Goal: Navigation & Orientation: Find specific page/section

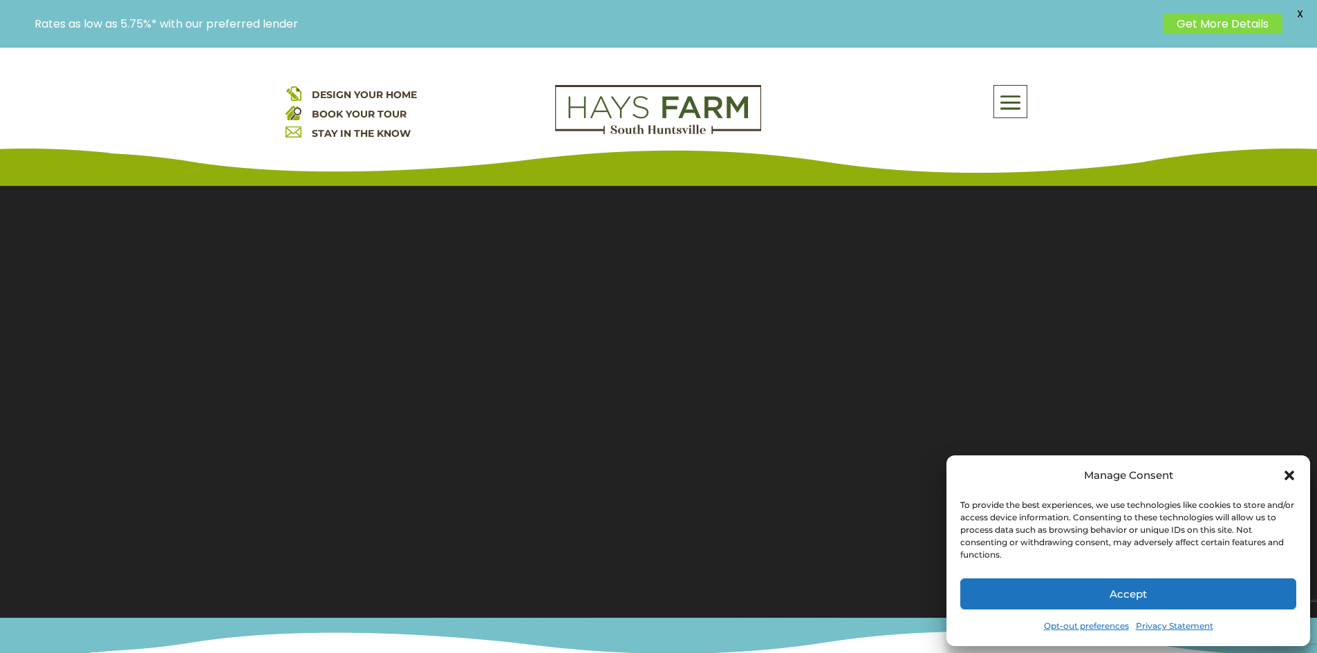
click at [1292, 475] on icon "Close dialog" at bounding box center [1289, 476] width 14 height 14
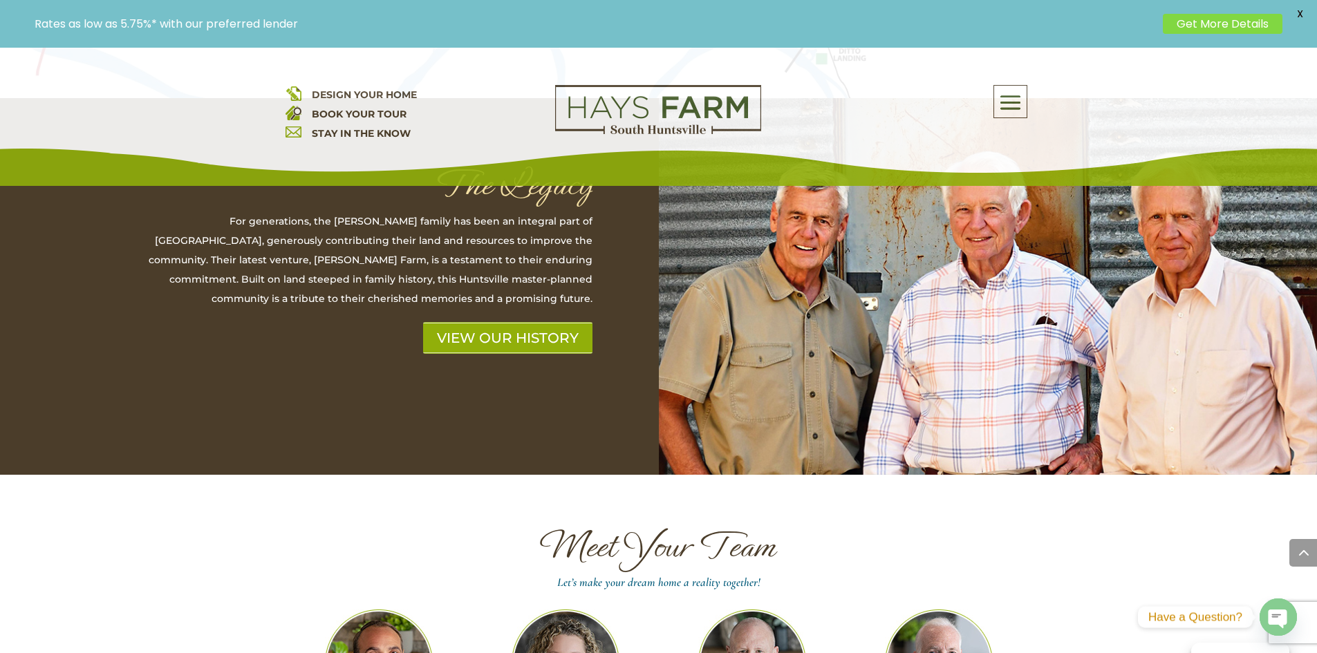
scroll to position [3525, 0]
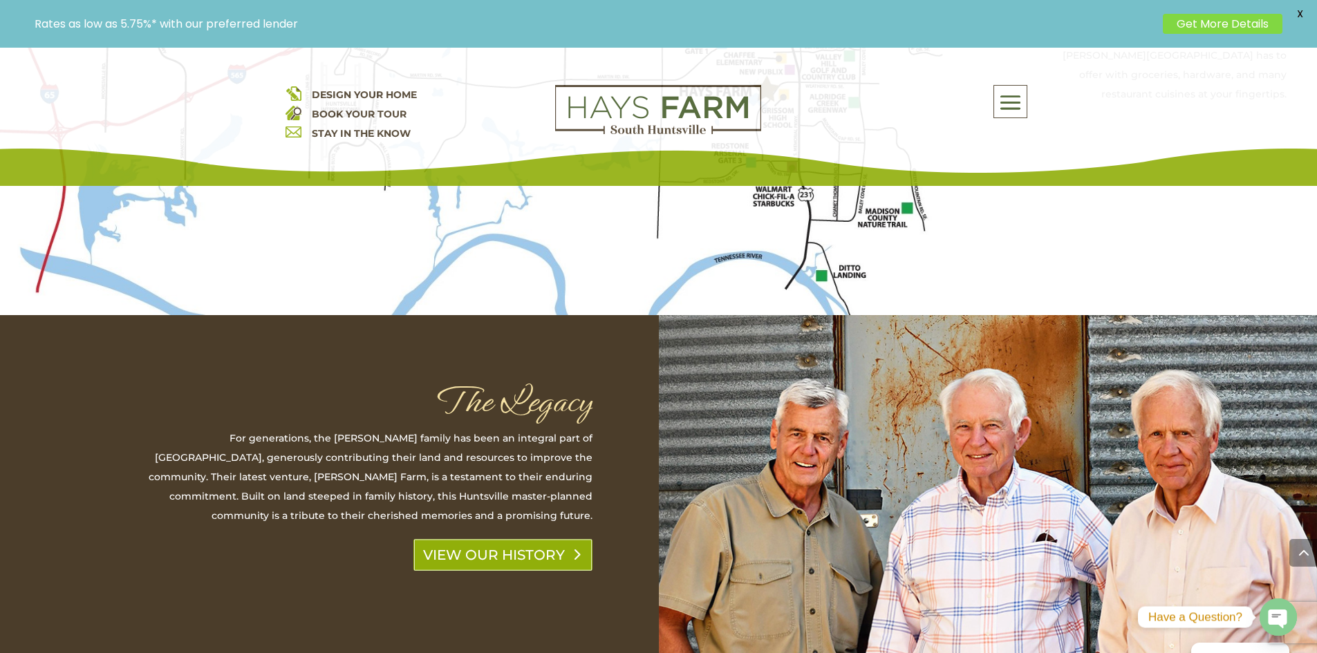
click at [483, 539] on link "VIEW OUR HISTORY" at bounding box center [502, 555] width 179 height 32
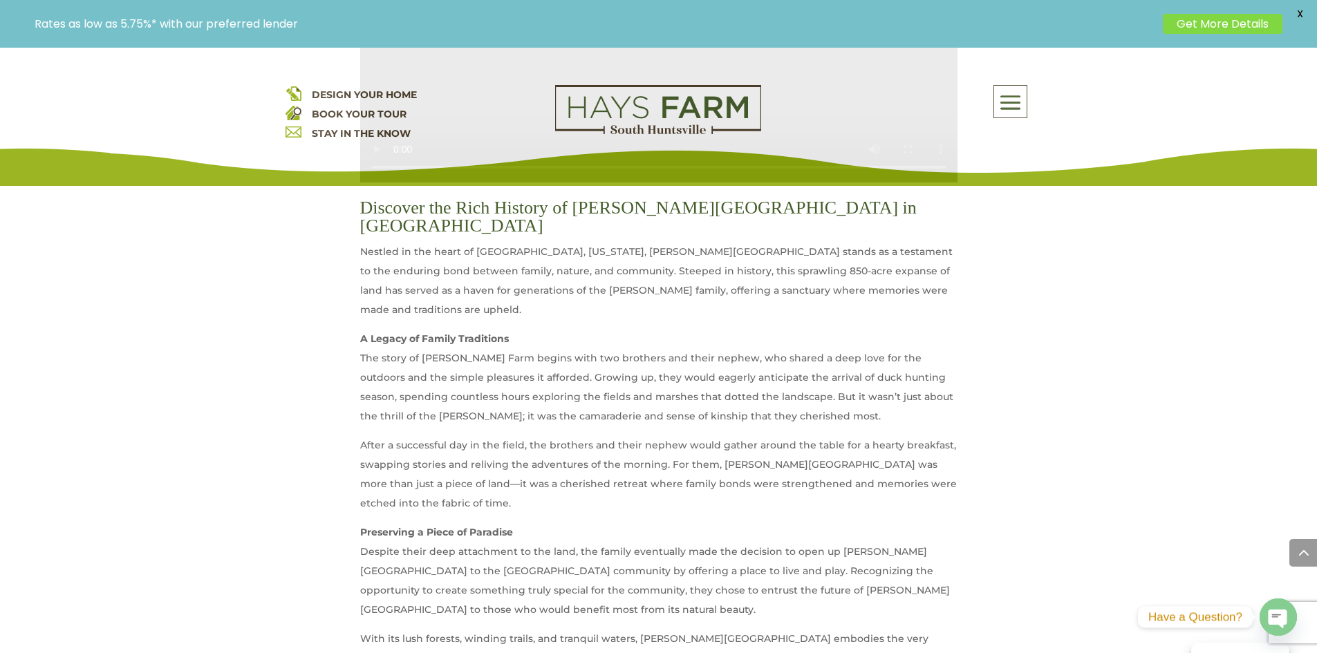
scroll to position [830, 0]
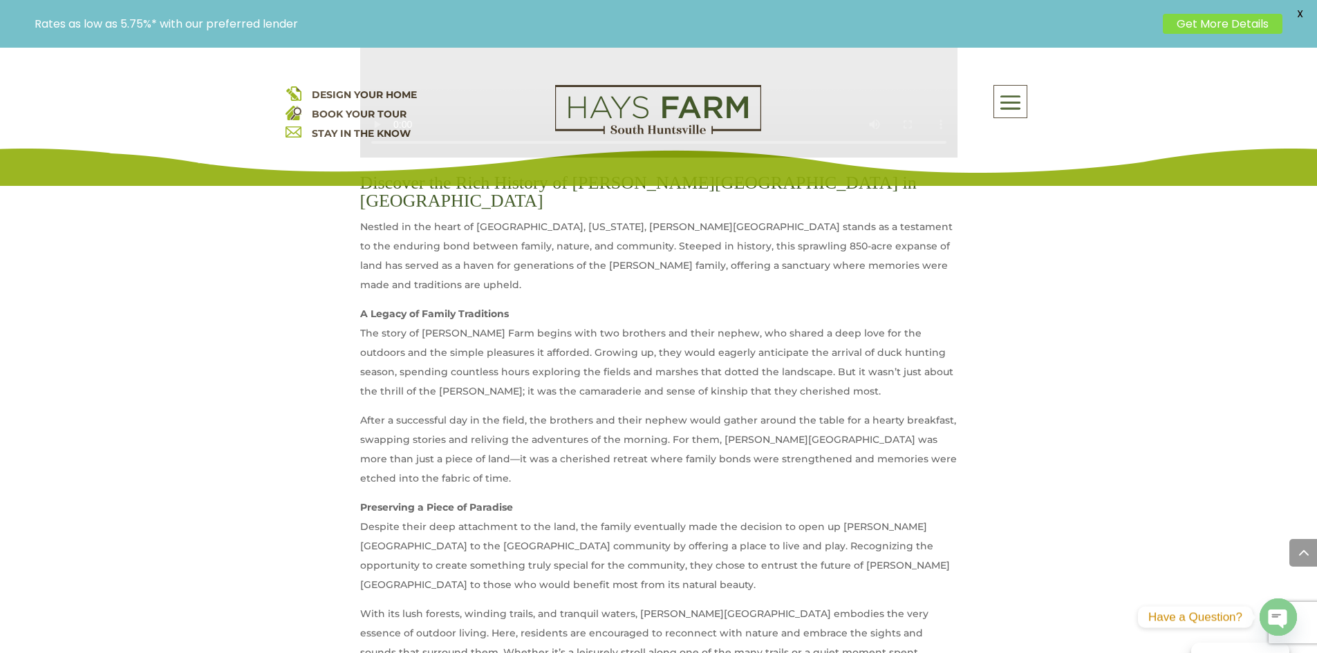
click at [1004, 106] on span at bounding box center [1010, 103] width 32 height 32
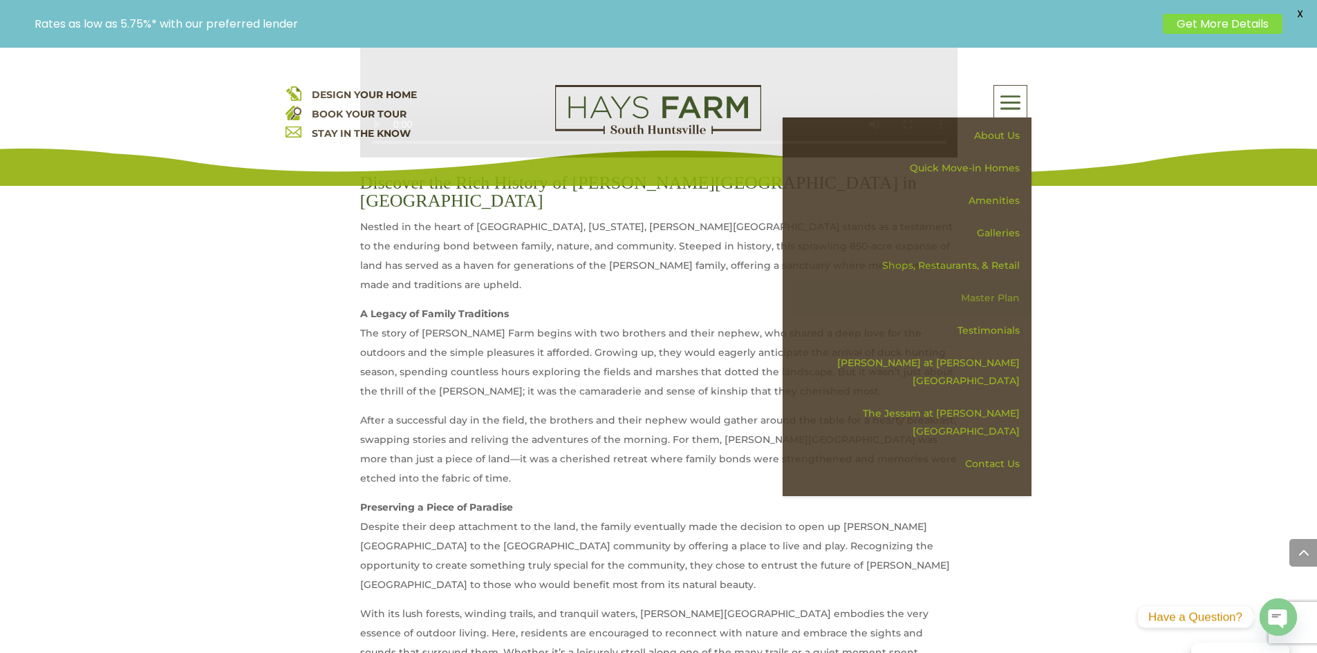
click at [1008, 289] on link "Master Plan" at bounding box center [911, 298] width 239 height 32
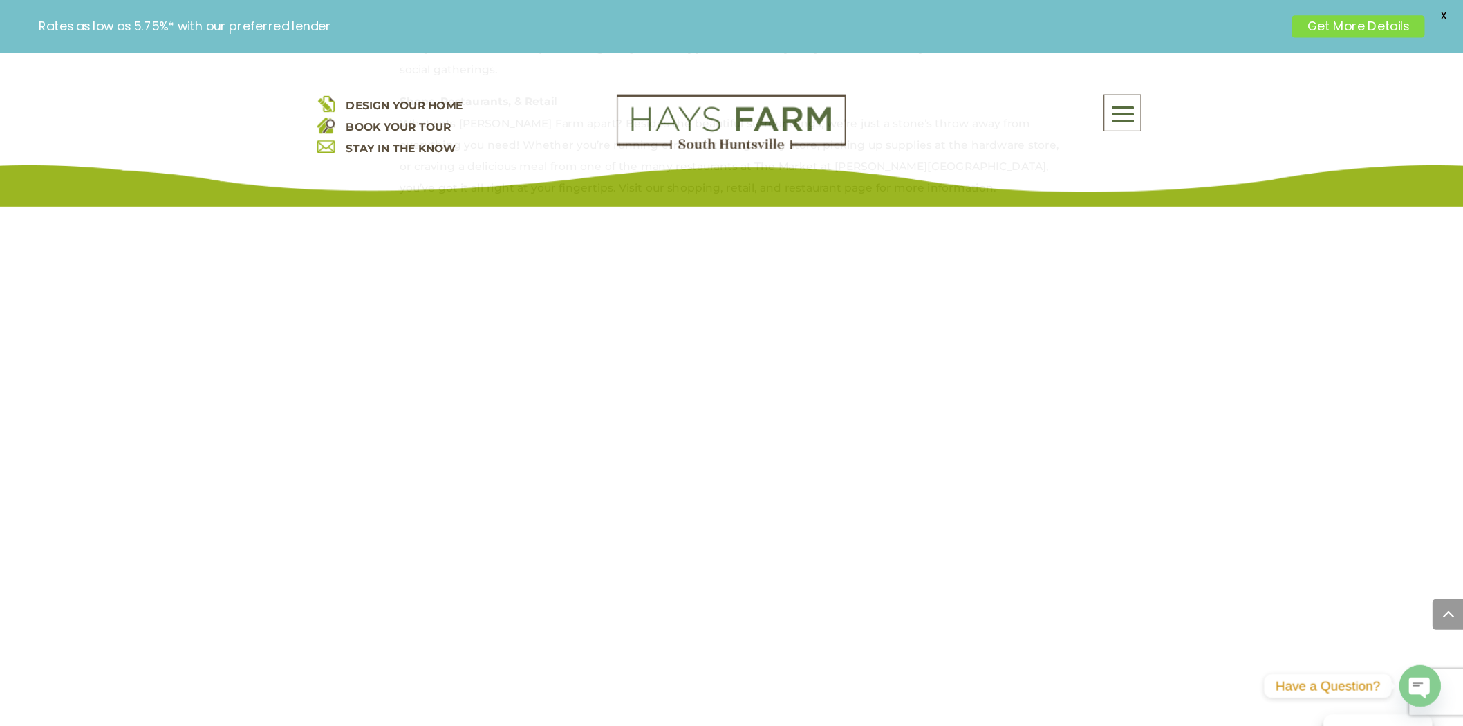
scroll to position [1106, 0]
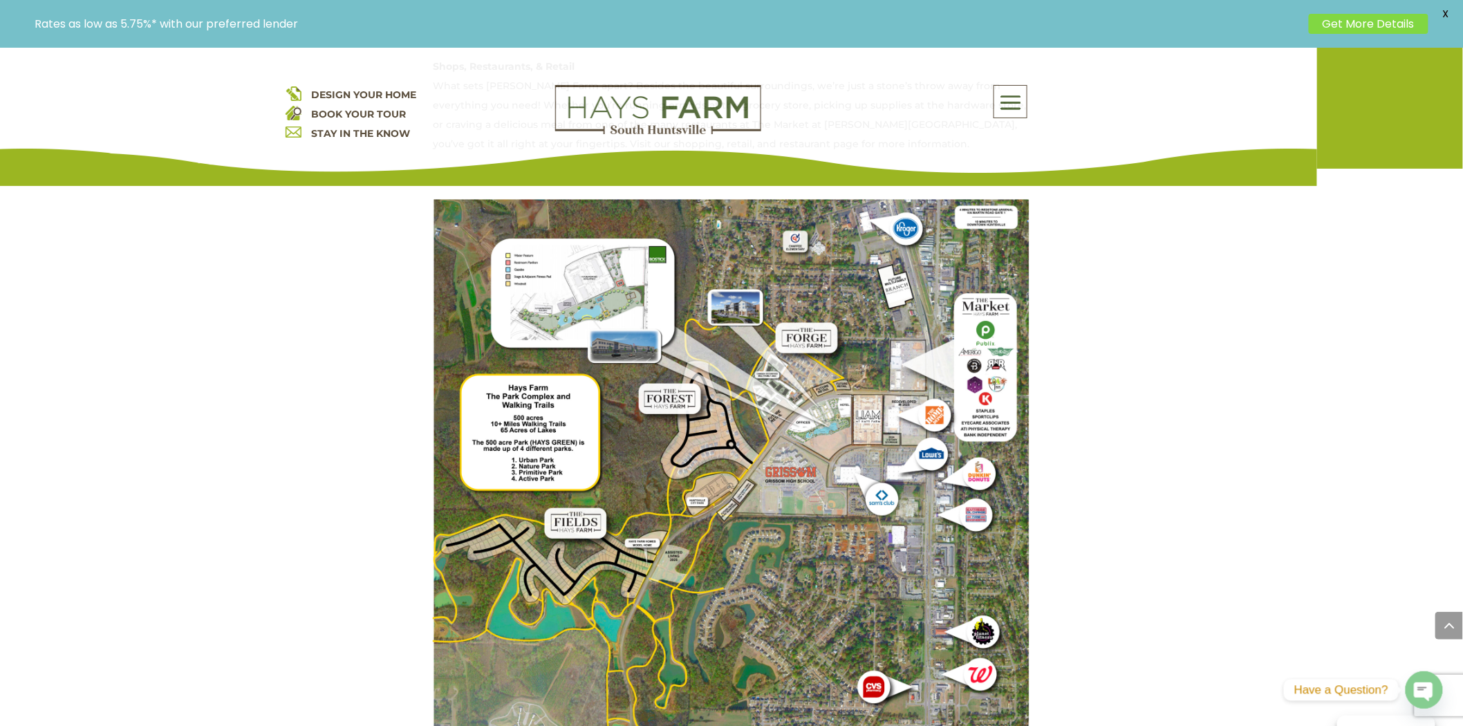
click at [592, 272] on img at bounding box center [731, 597] width 597 height 796
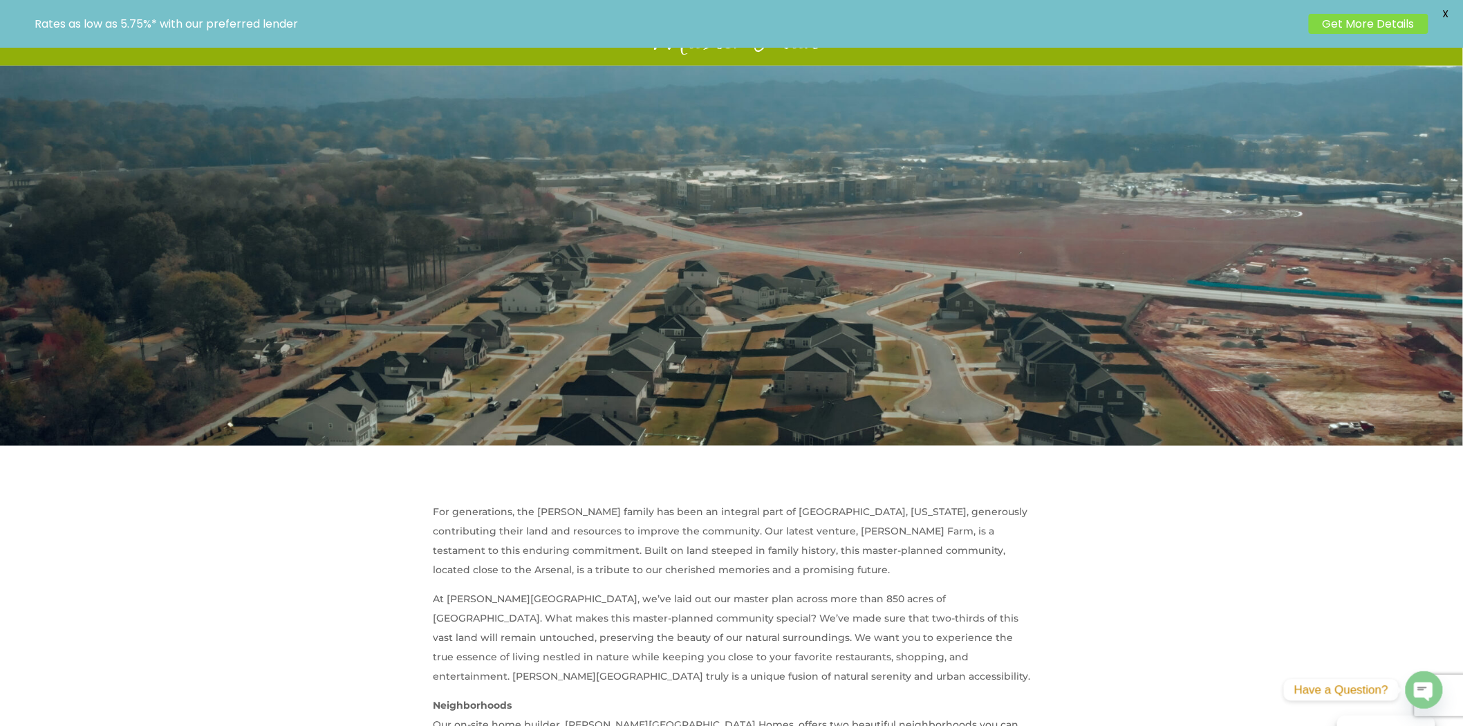
scroll to position [0, 0]
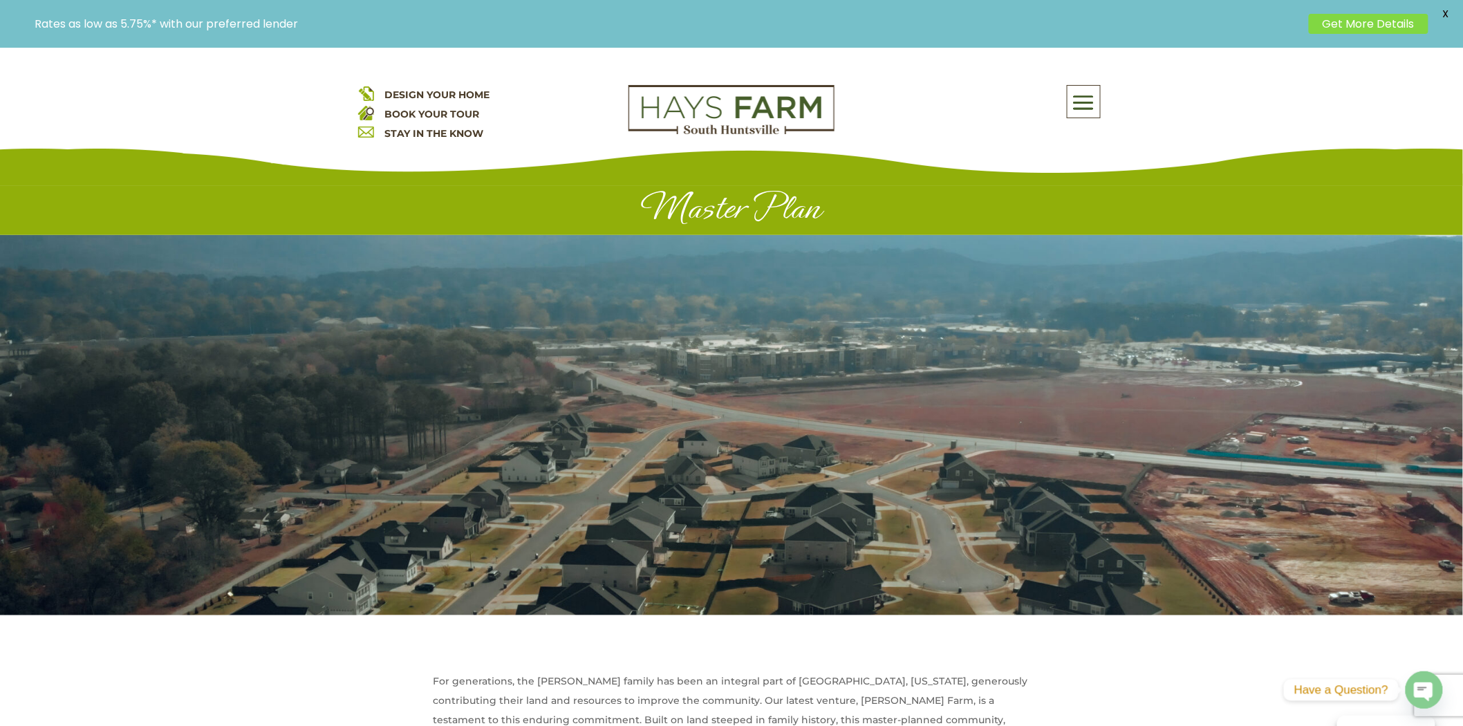
click at [1088, 102] on span at bounding box center [1083, 103] width 32 height 32
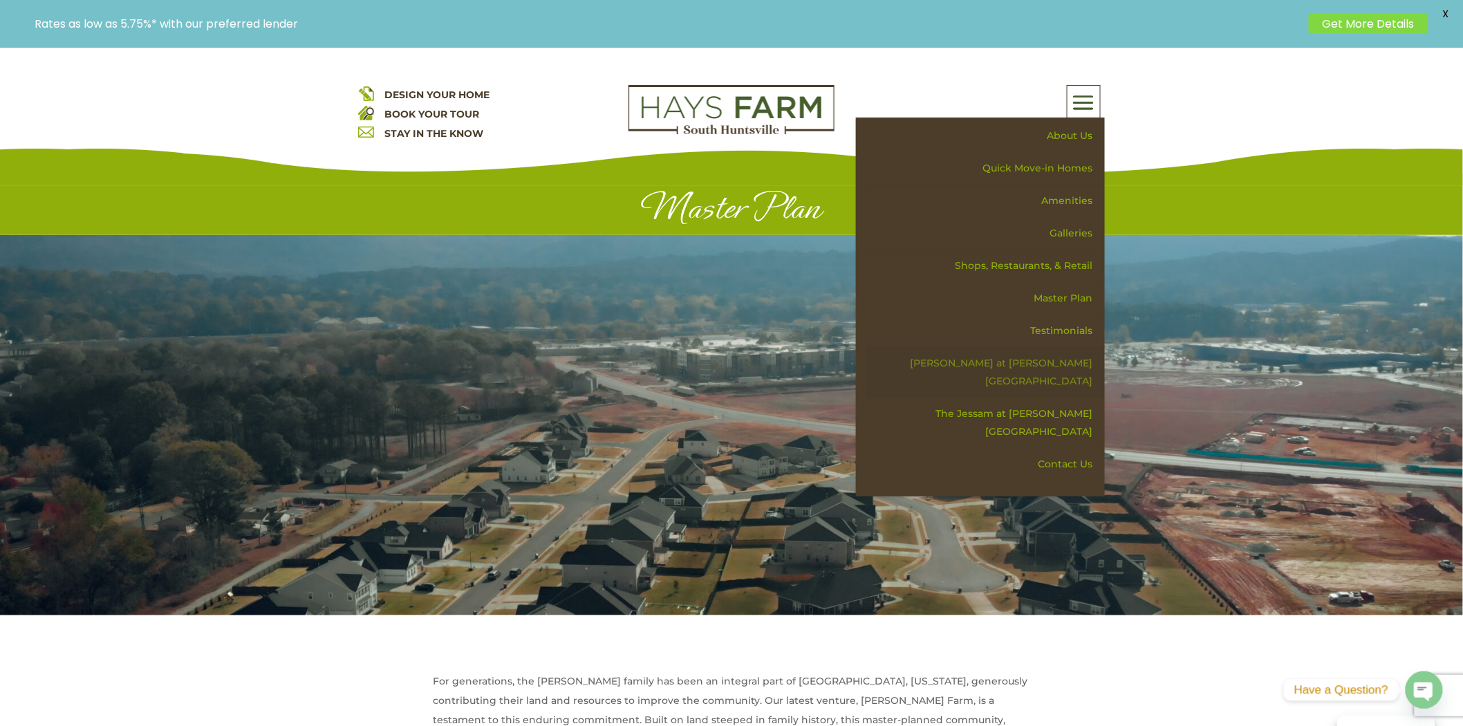
click at [1059, 358] on link "[PERSON_NAME] at [PERSON_NAME][GEOGRAPHIC_DATA]" at bounding box center [984, 372] width 239 height 50
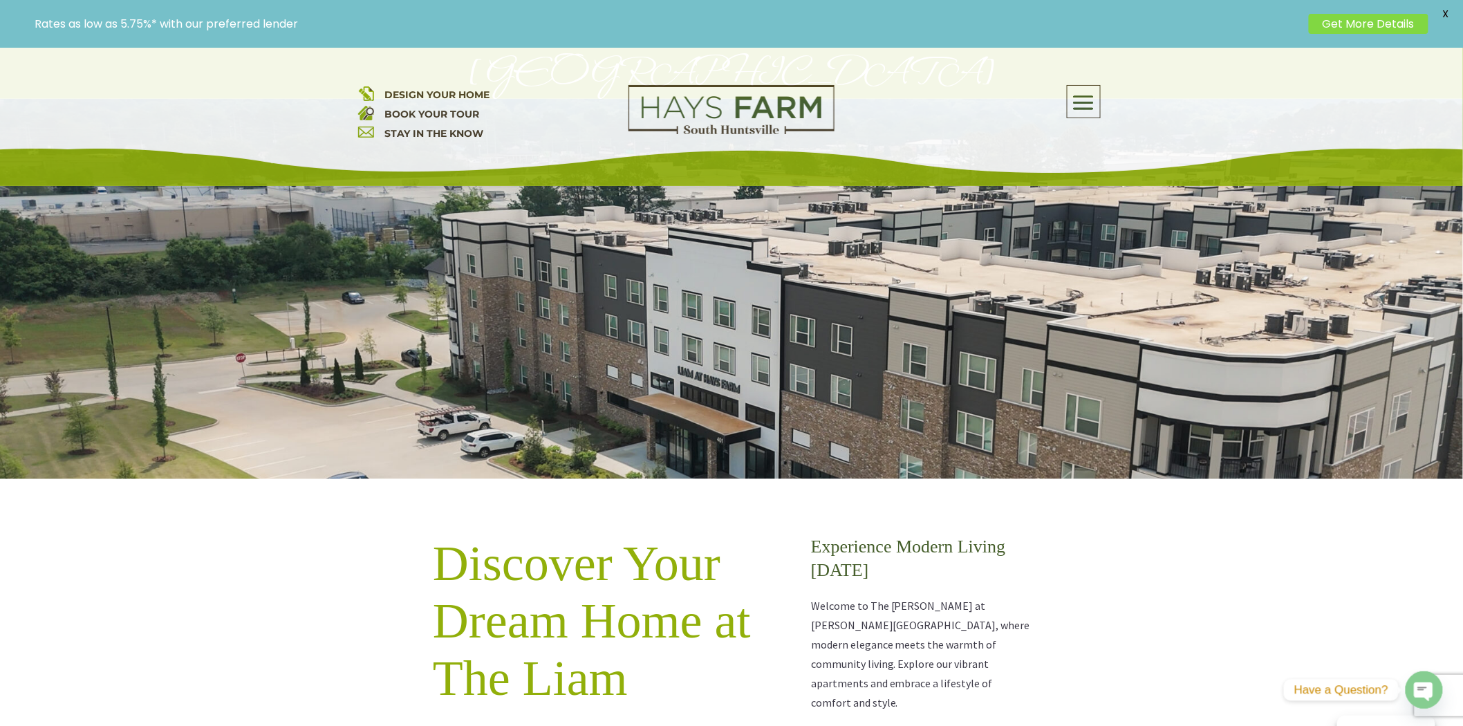
scroll to position [230, 0]
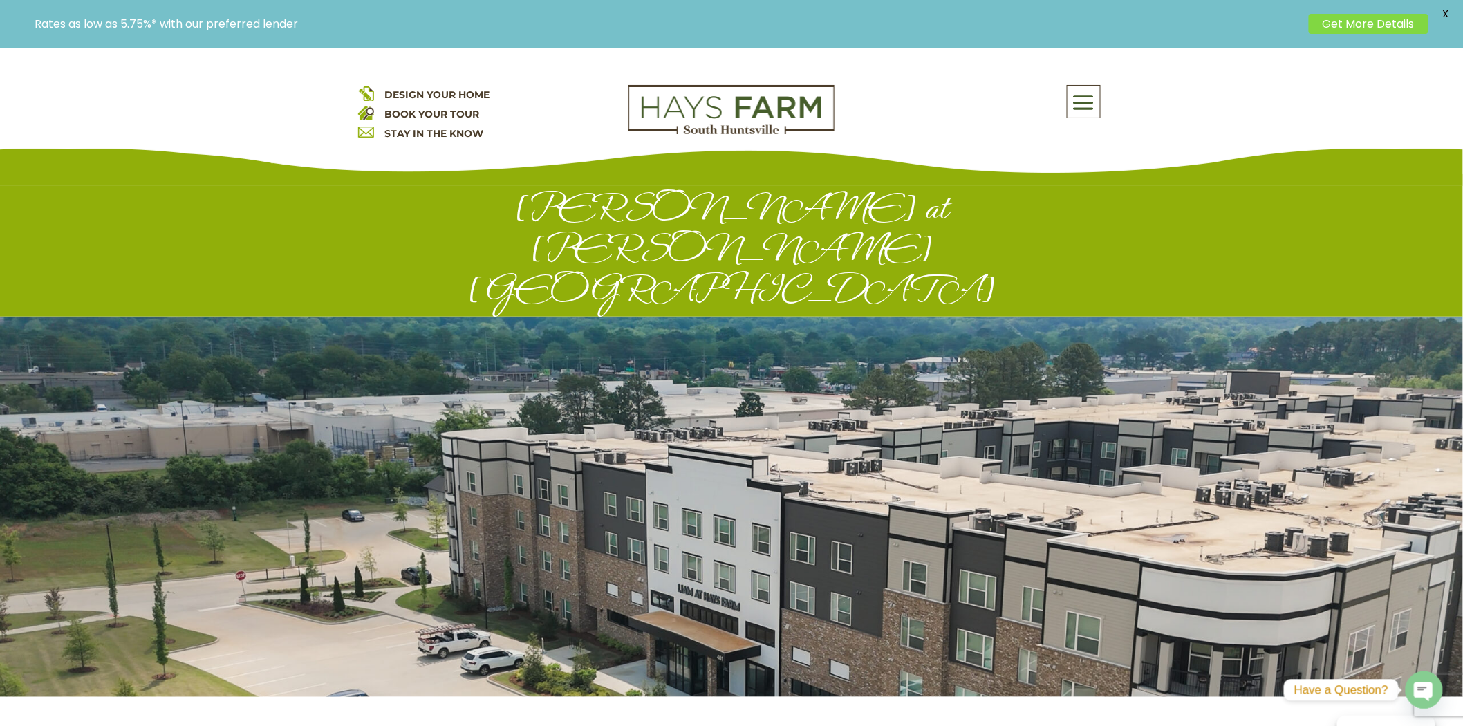
click at [1081, 99] on span at bounding box center [1083, 103] width 32 height 32
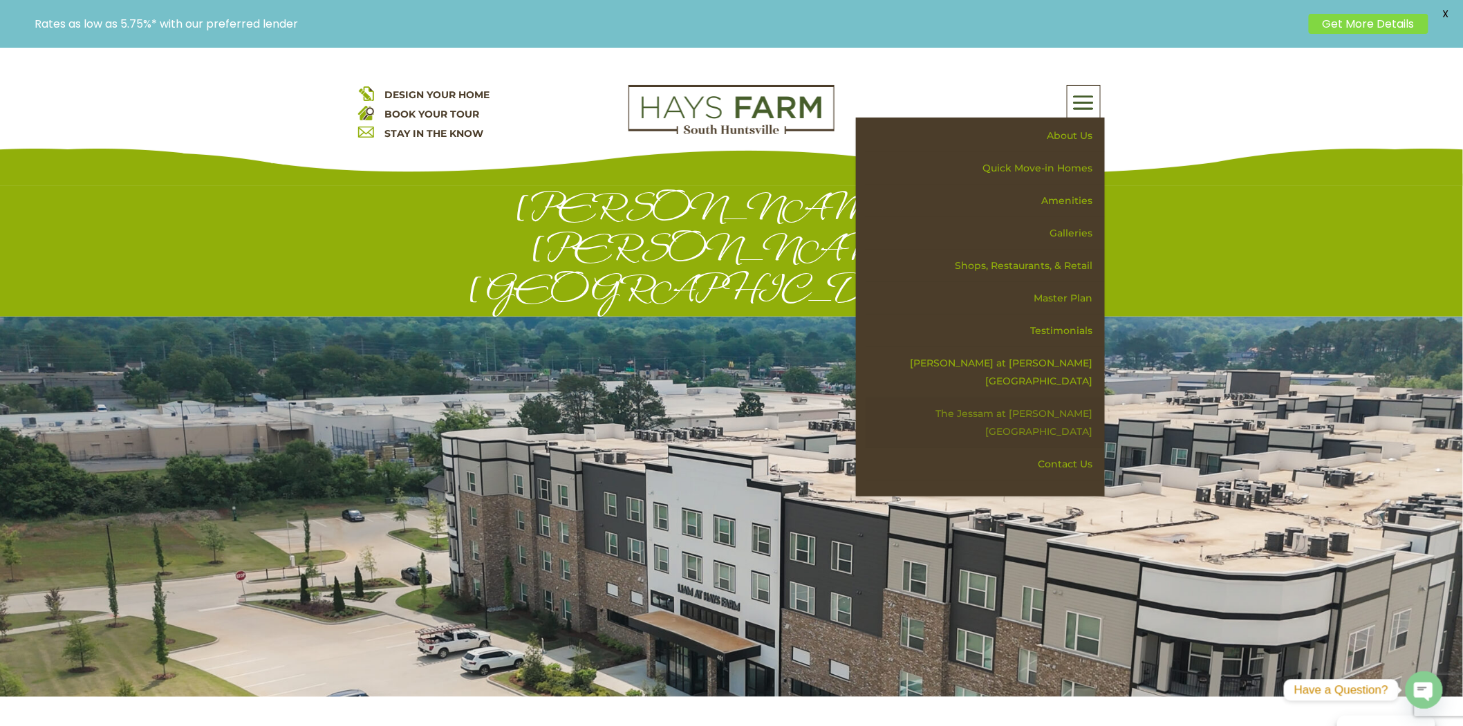
click at [1038, 397] on link "The Jessam at [PERSON_NAME][GEOGRAPHIC_DATA]" at bounding box center [984, 422] width 239 height 50
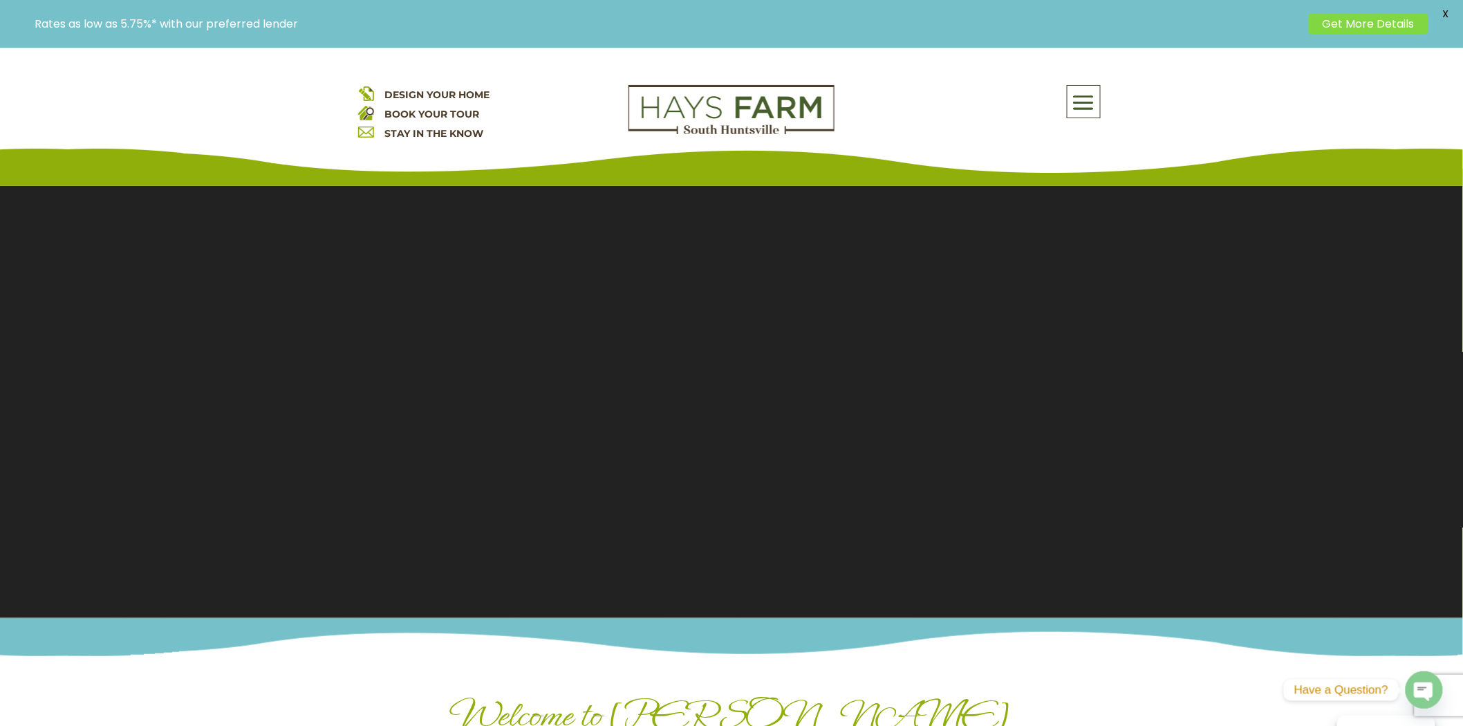
click at [1079, 92] on span at bounding box center [1083, 103] width 32 height 32
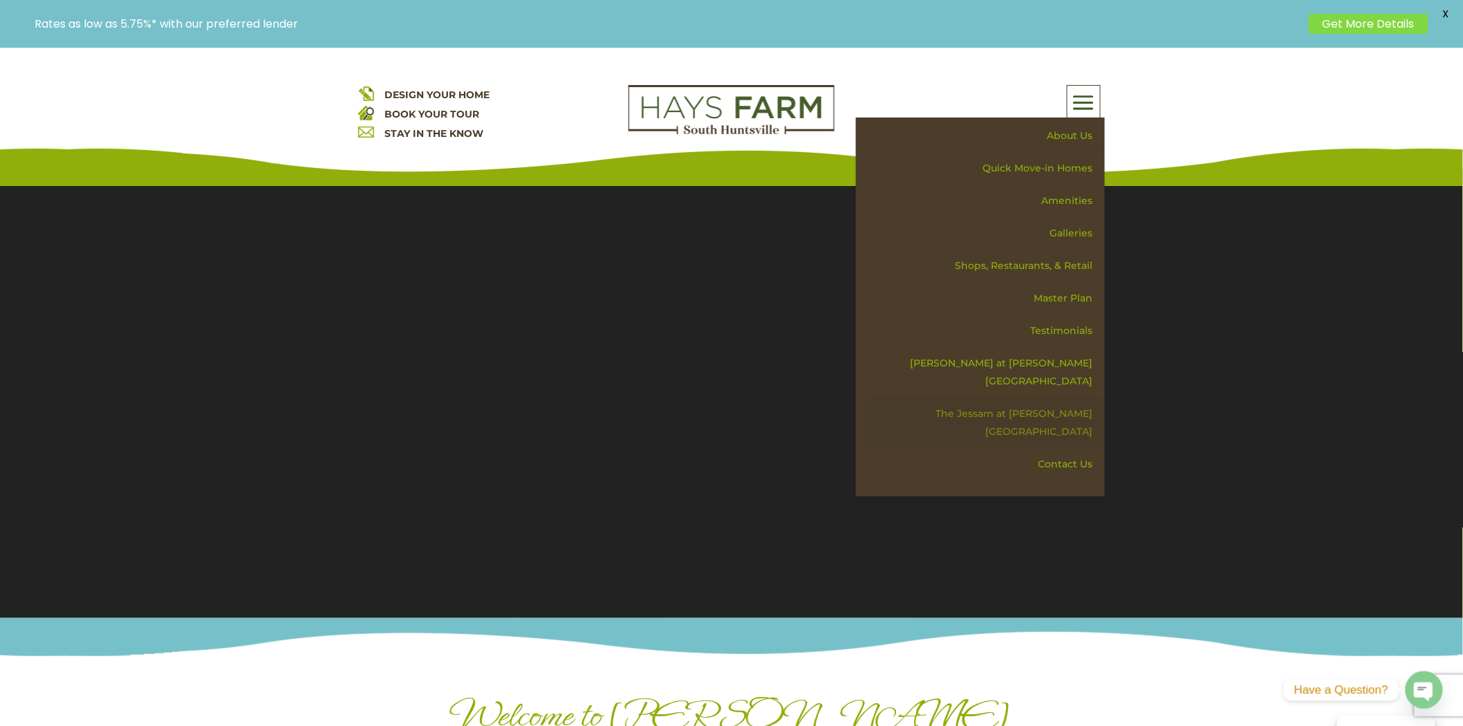
click at [1051, 397] on link "The Jessam at [PERSON_NAME][GEOGRAPHIC_DATA]" at bounding box center [984, 422] width 239 height 50
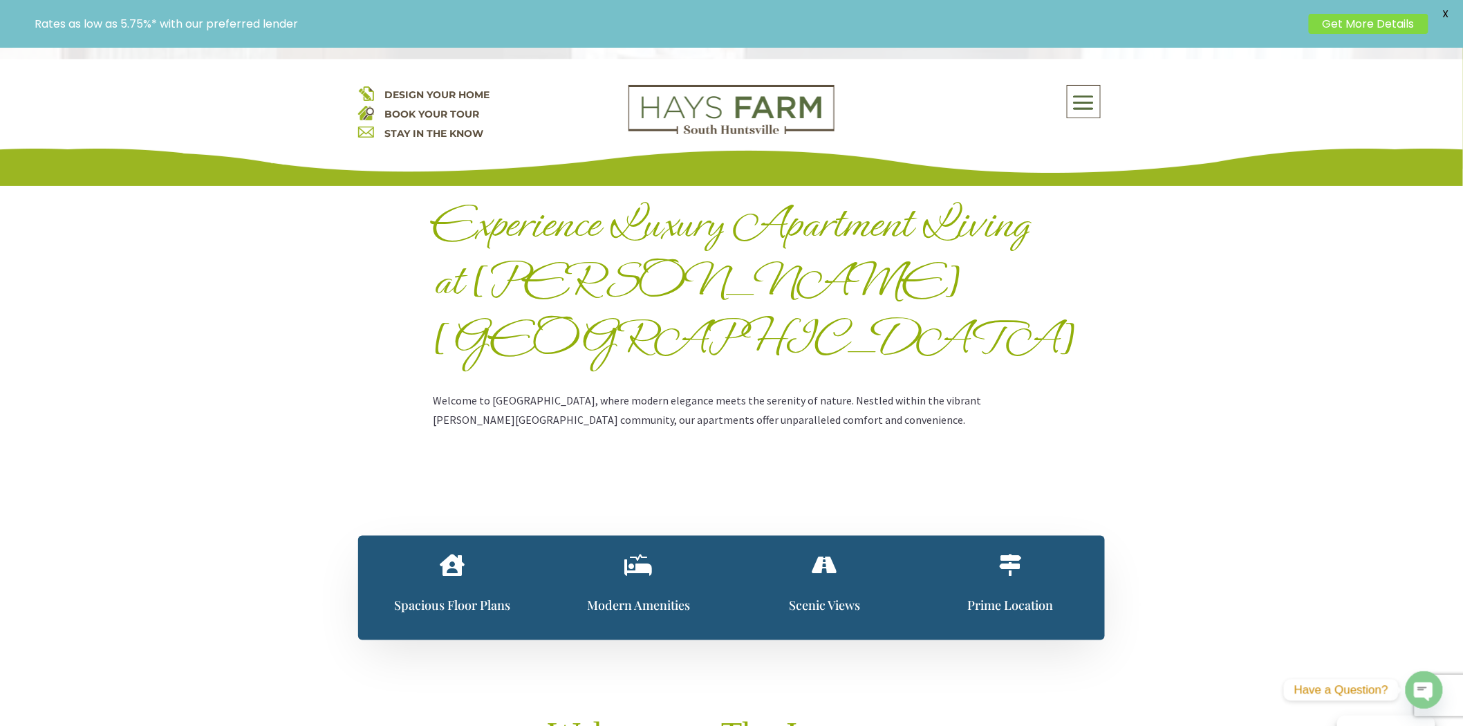
scroll to position [77, 0]
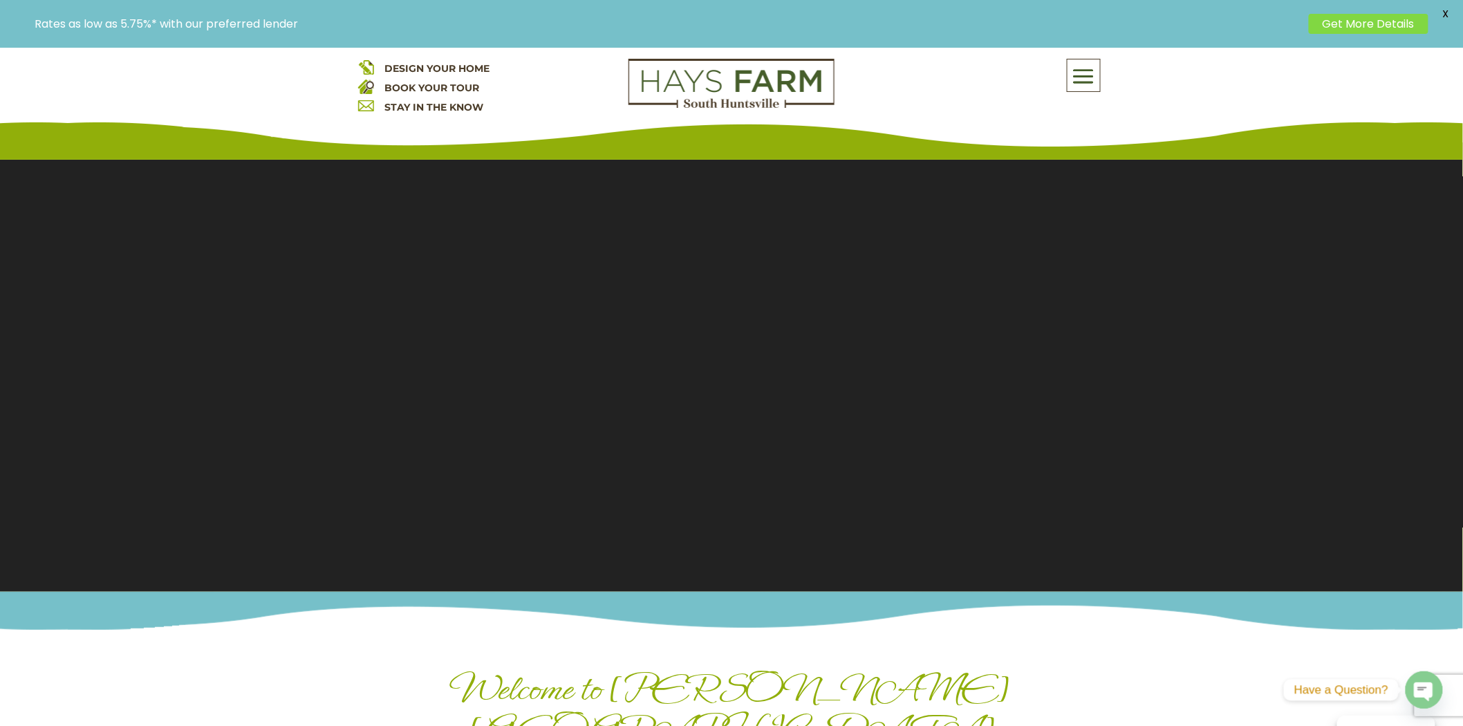
click at [1083, 53] on div "DESIGN YOUR HOME BOOK YOUR TOUR STAY IN THE KNOW About Us Quick Move-in Homes A…" at bounding box center [731, 90] width 1463 height 138
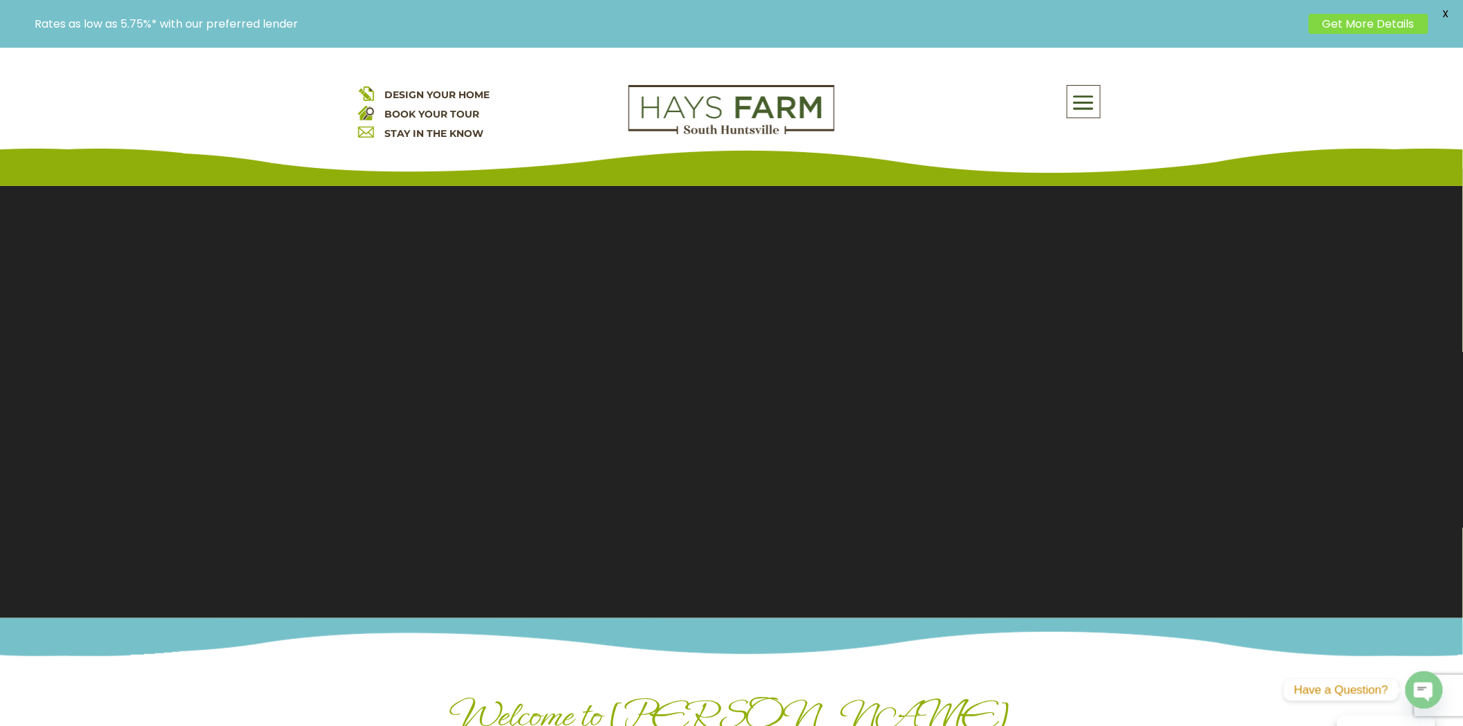
click at [1087, 94] on span at bounding box center [1083, 103] width 32 height 32
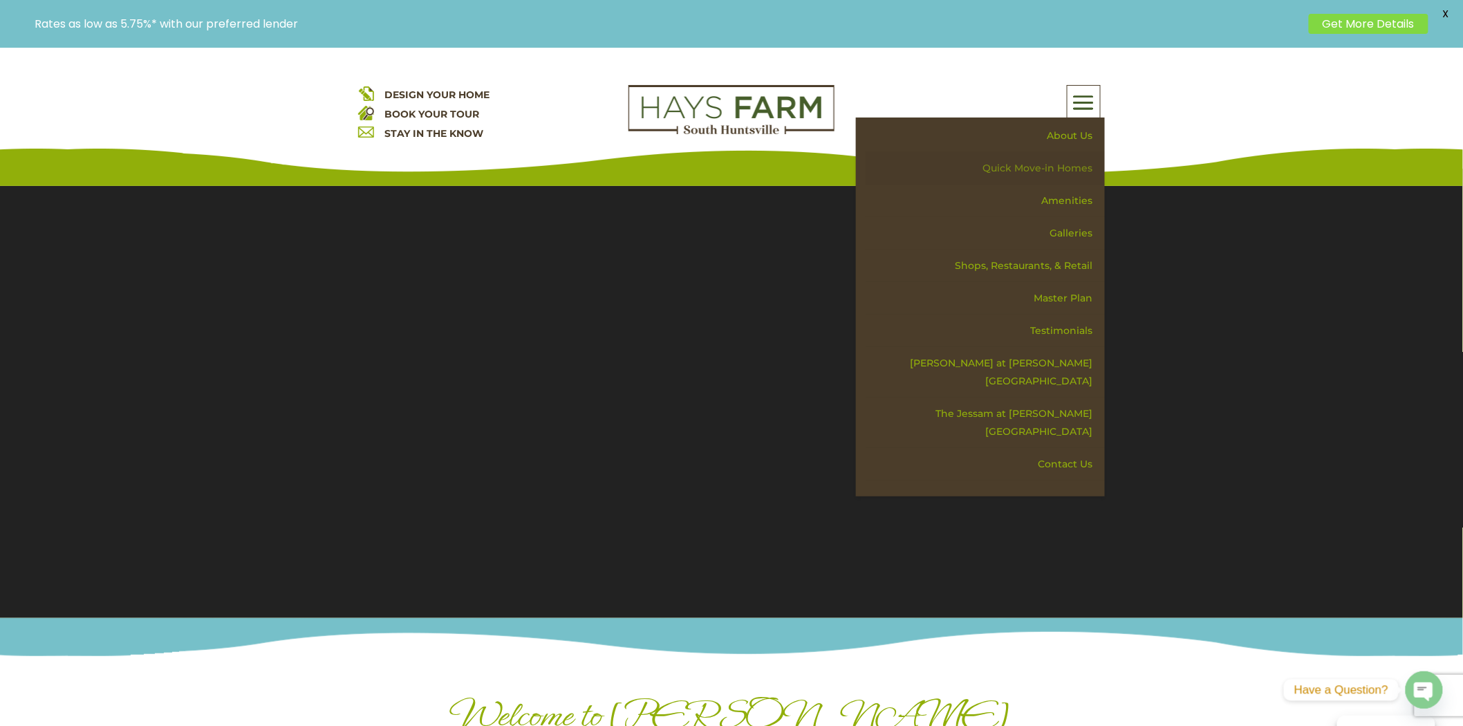
click at [1067, 162] on link "Quick Move-in Homes" at bounding box center [984, 168] width 239 height 32
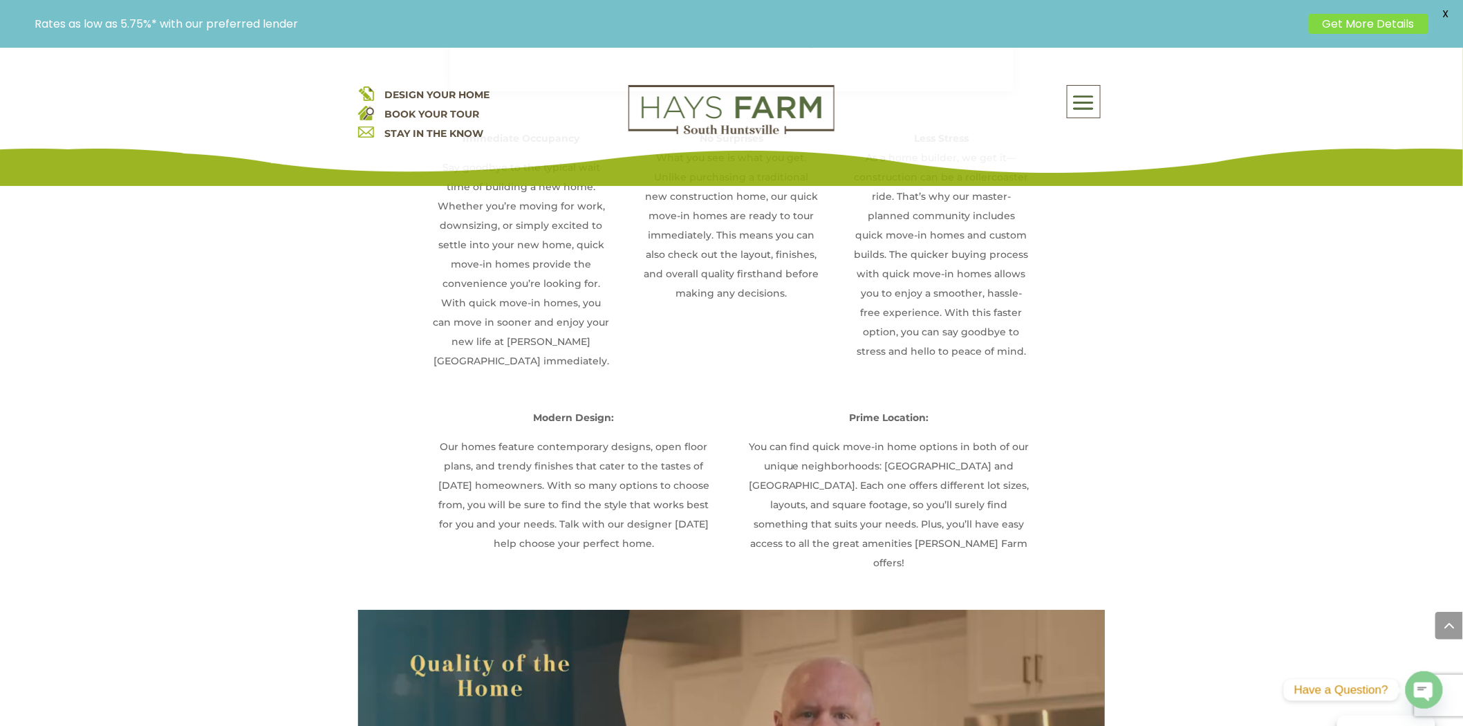
scroll to position [1536, 0]
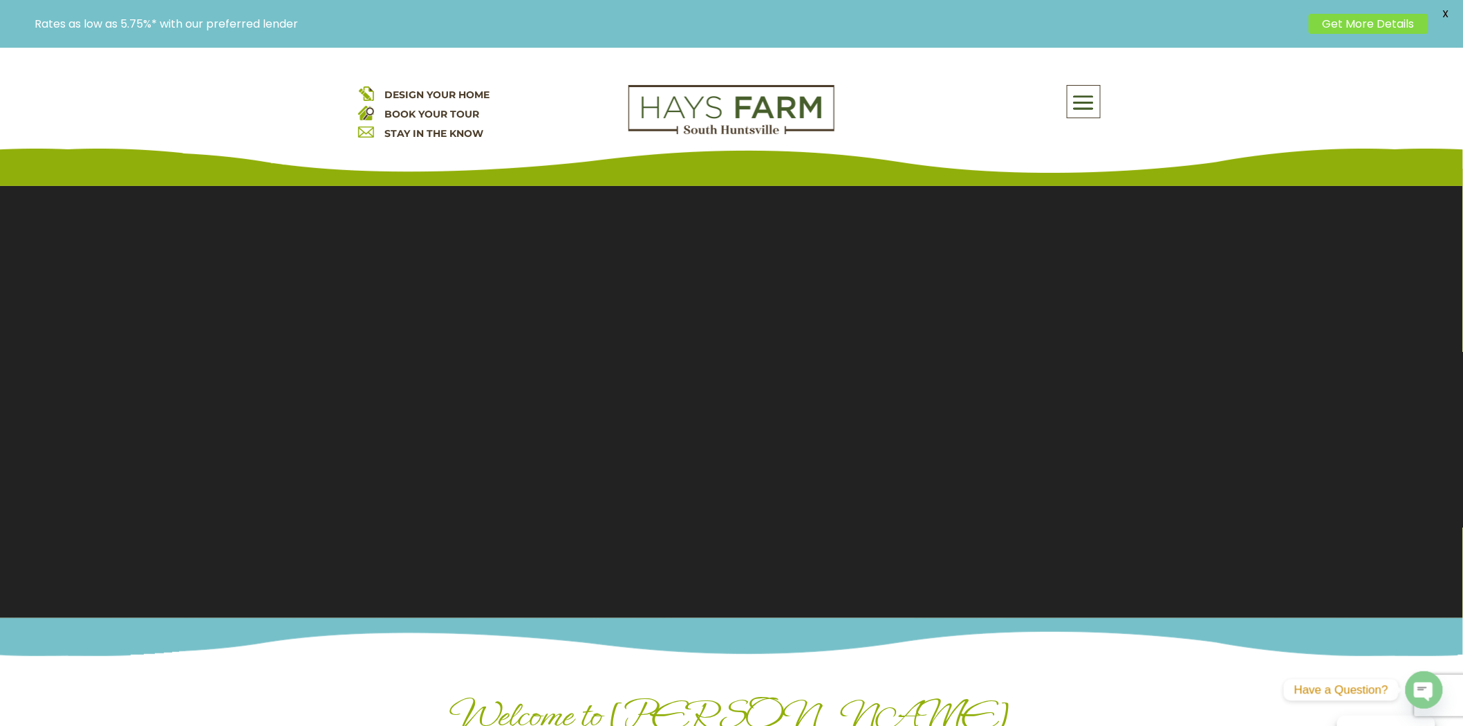
click at [1085, 111] on span at bounding box center [1083, 103] width 32 height 32
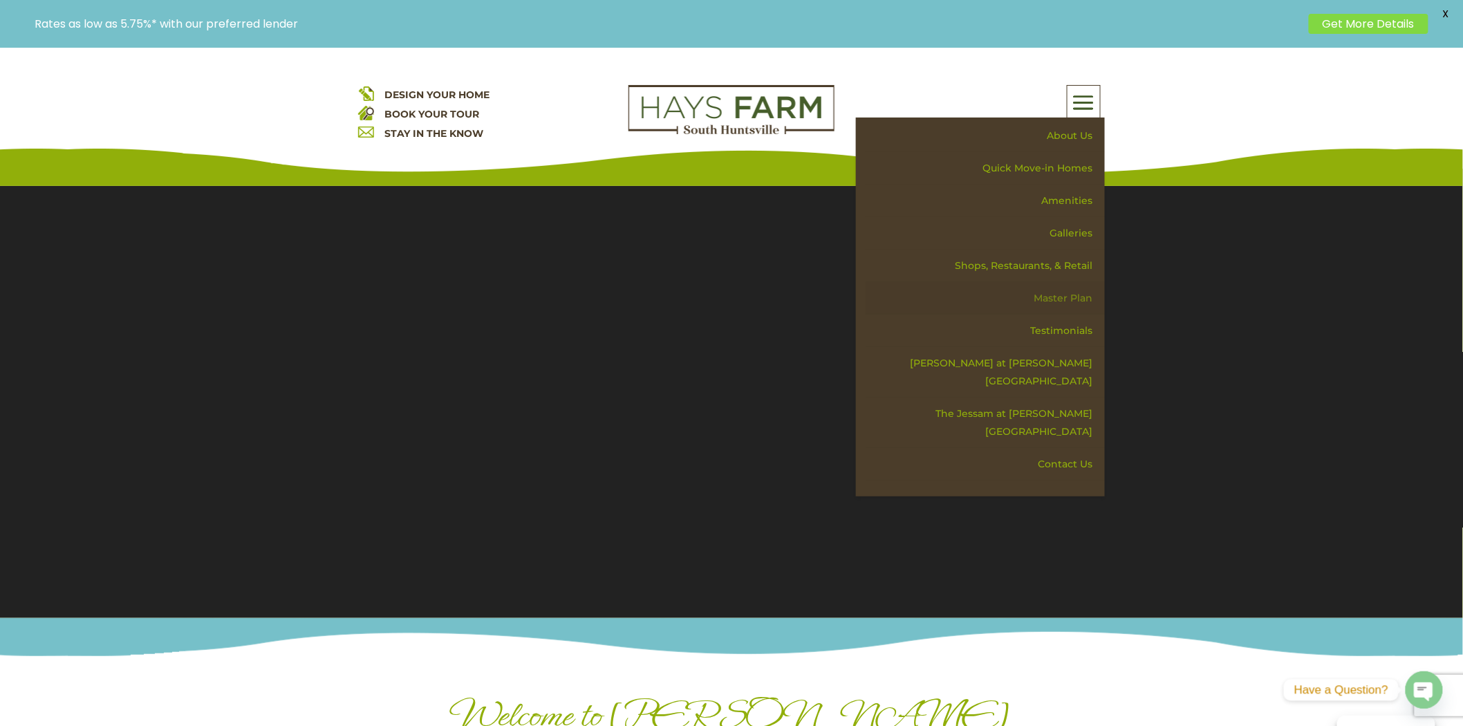
click at [1062, 293] on link "Master Plan" at bounding box center [984, 298] width 239 height 32
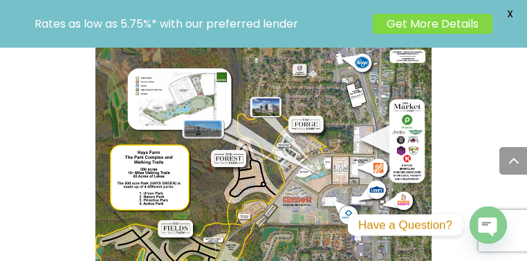
scroll to position [1220, 0]
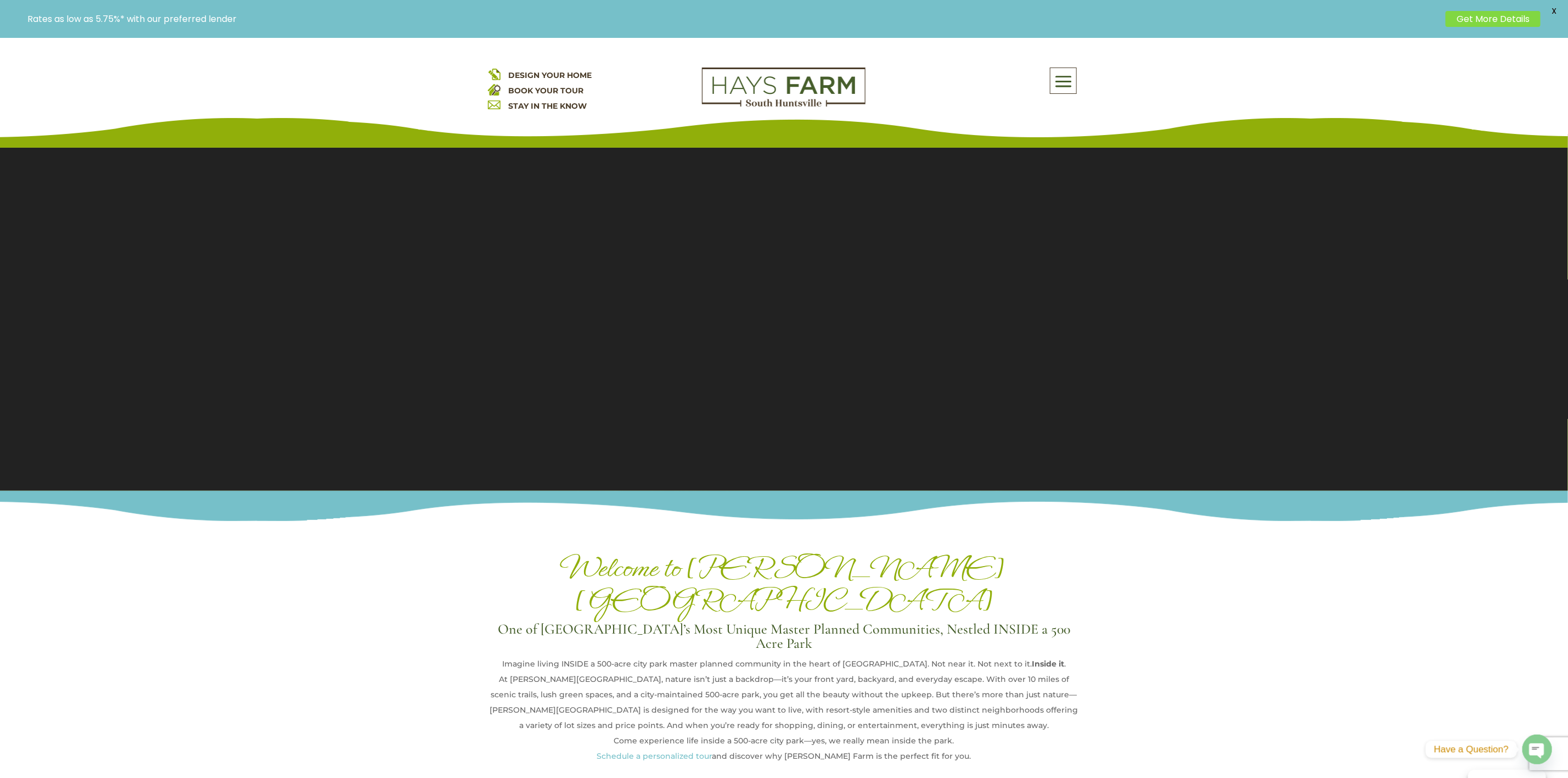
click at [418, 81] on span at bounding box center [1063, 82] width 25 height 25
